Goal: Entertainment & Leisure: Consume media (video, audio)

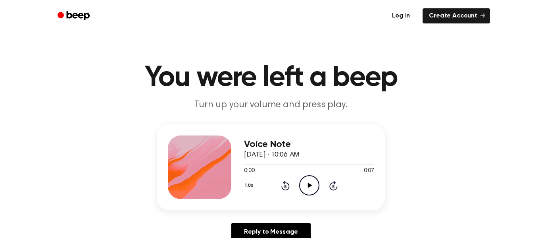
click at [301, 183] on icon "Play Audio" at bounding box center [309, 185] width 20 height 20
drag, startPoint x: 288, startPoint y: 165, endPoint x: 213, endPoint y: 152, distance: 77.0
click at [201, 151] on div "Voice Note September 5, 2025 · 10:06 AM 0:02 0:07 Your browser does not support…" at bounding box center [271, 167] width 229 height 86
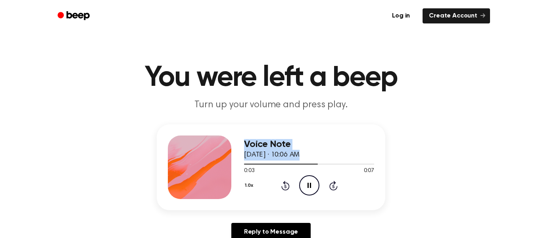
click at [242, 164] on div "Voice Note September 5, 2025 · 10:06 AM 0:03 0:07 Your browser does not support…" at bounding box center [271, 167] width 229 height 86
click at [248, 167] on span "0:04" at bounding box center [249, 171] width 10 height 8
click at [248, 166] on div at bounding box center [309, 163] width 130 height 6
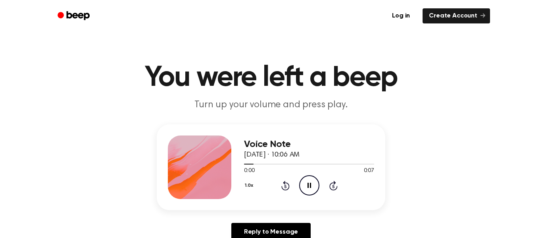
click at [298, 190] on div "1.0x Rewind 5 seconds Pause Audio Skip 5 seconds" at bounding box center [309, 185] width 130 height 20
click at [305, 189] on icon "Pause Audio" at bounding box center [309, 185] width 20 height 20
drag, startPoint x: 262, startPoint y: 164, endPoint x: 254, endPoint y: 167, distance: 8.3
click at [254, 167] on div at bounding box center [309, 163] width 130 height 6
drag, startPoint x: 254, startPoint y: 166, endPoint x: 245, endPoint y: 167, distance: 8.5
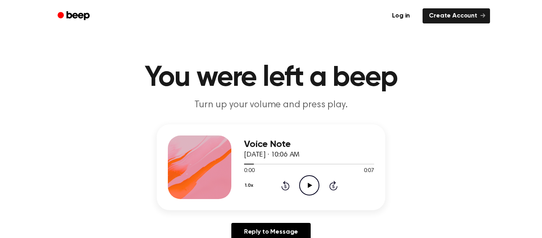
click at [245, 167] on div "0:00 0:07 Your browser does not support the [object Object] element." at bounding box center [309, 167] width 130 height 15
click at [244, 166] on div at bounding box center [309, 163] width 130 height 6
click at [302, 179] on circle at bounding box center [309, 184] width 19 height 19
click at [308, 183] on icon at bounding box center [309, 185] width 4 height 5
click at [299, 181] on icon "Play Audio" at bounding box center [309, 185] width 20 height 20
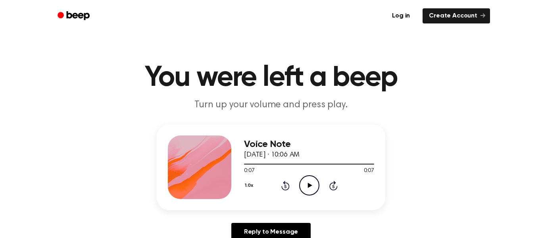
click at [310, 188] on icon "Play Audio" at bounding box center [309, 185] width 20 height 20
click at [304, 177] on circle at bounding box center [309, 184] width 19 height 19
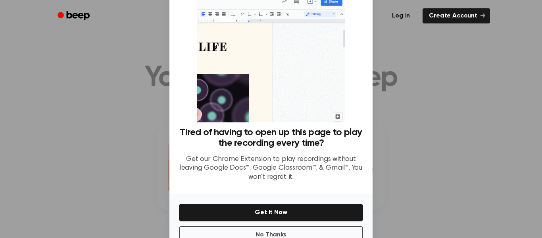
scroll to position [29, 0]
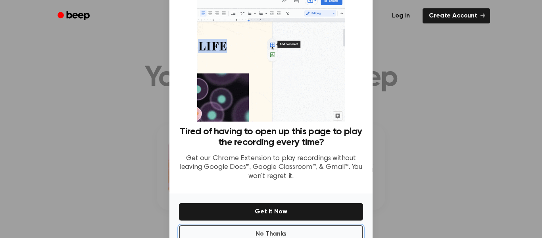
click at [260, 231] on button "No Thanks" at bounding box center [271, 233] width 184 height 17
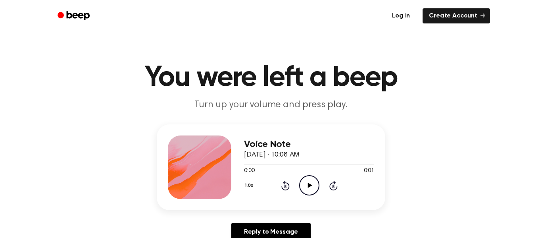
click at [305, 187] on icon "Play Audio" at bounding box center [309, 185] width 20 height 20
